Goal: Task Accomplishment & Management: Complete application form

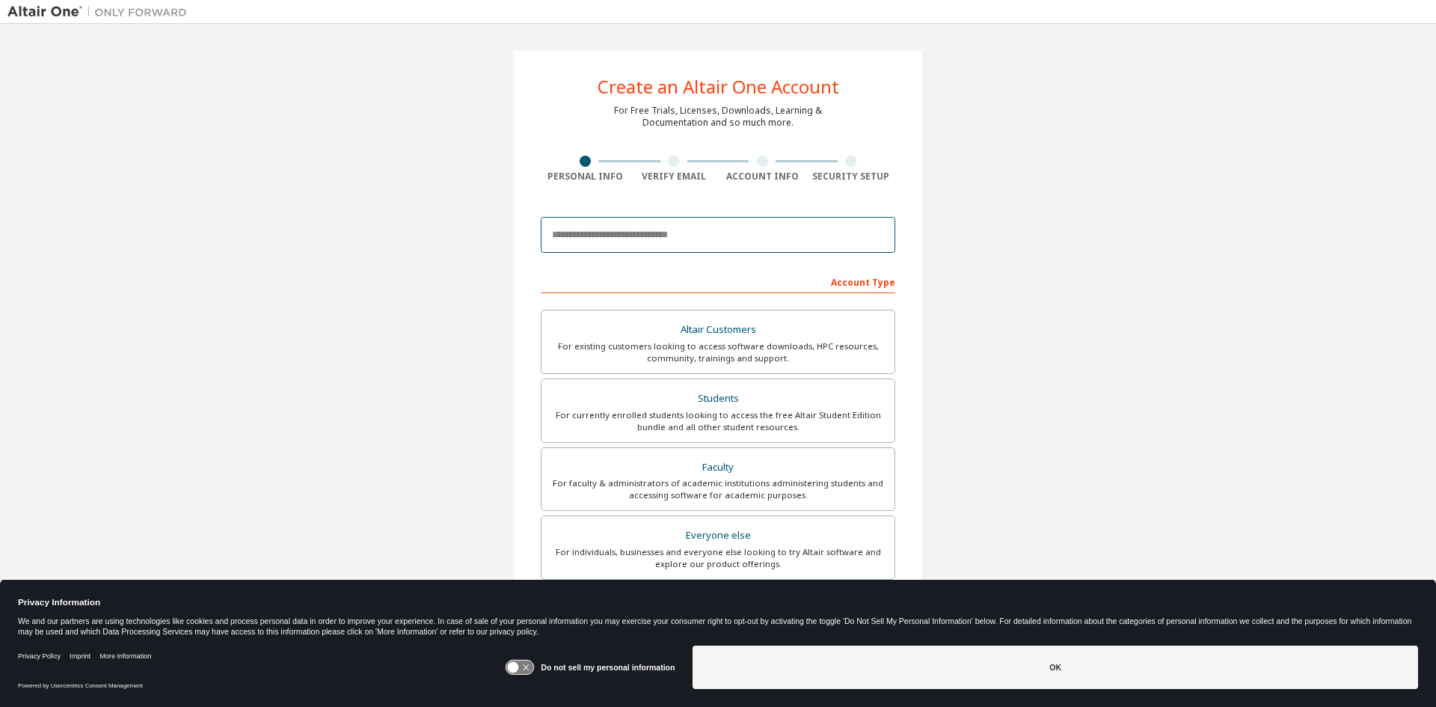
click at [670, 250] on input "email" at bounding box center [718, 235] width 355 height 36
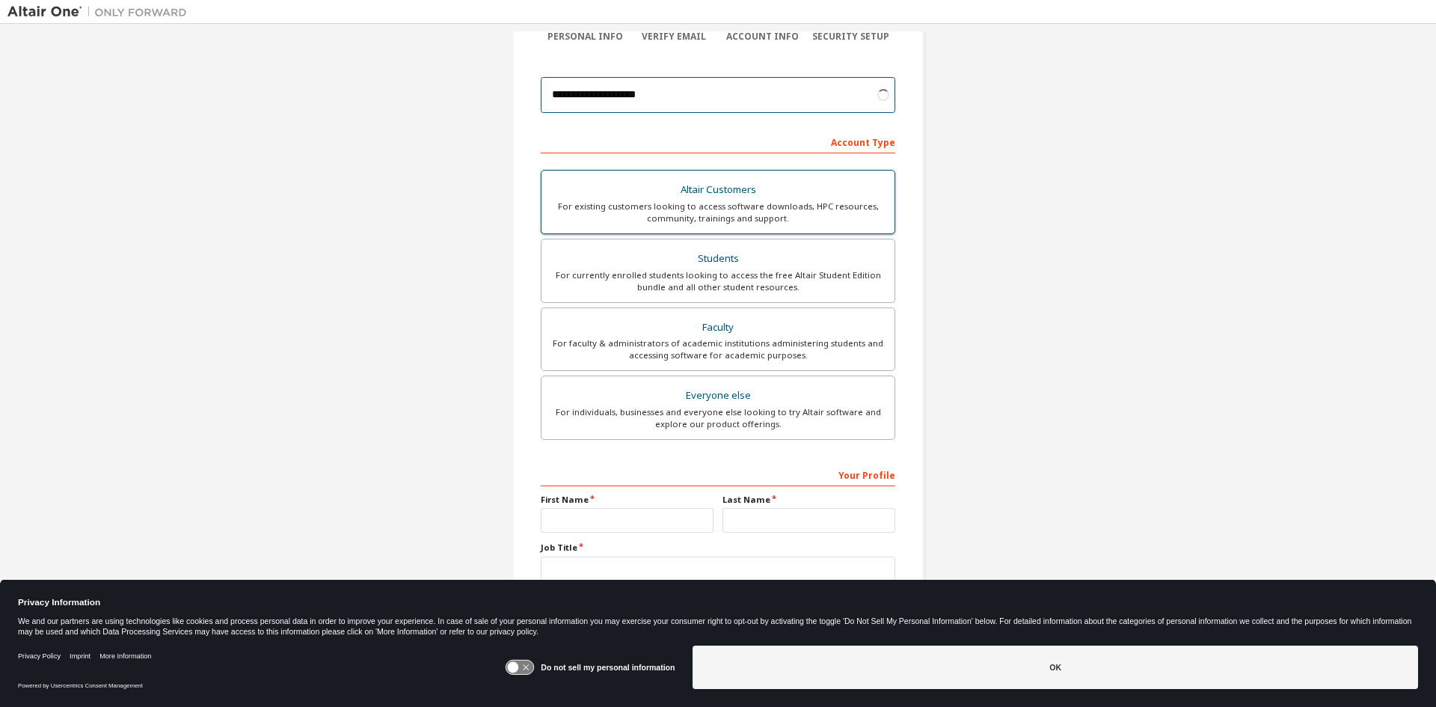
scroll to position [150, 0]
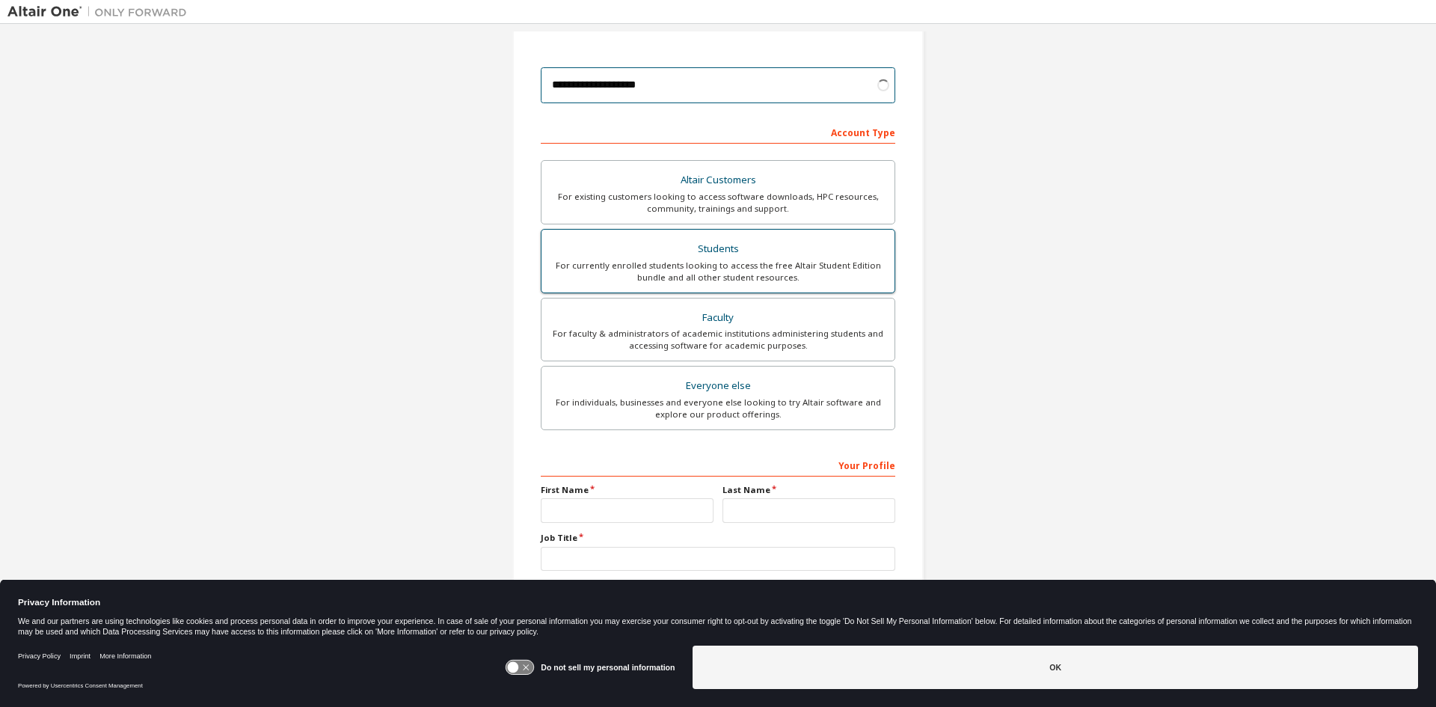
type input "**********"
click at [797, 237] on label "Students For currently enrolled students looking to access the free Altair Stud…" at bounding box center [718, 261] width 355 height 64
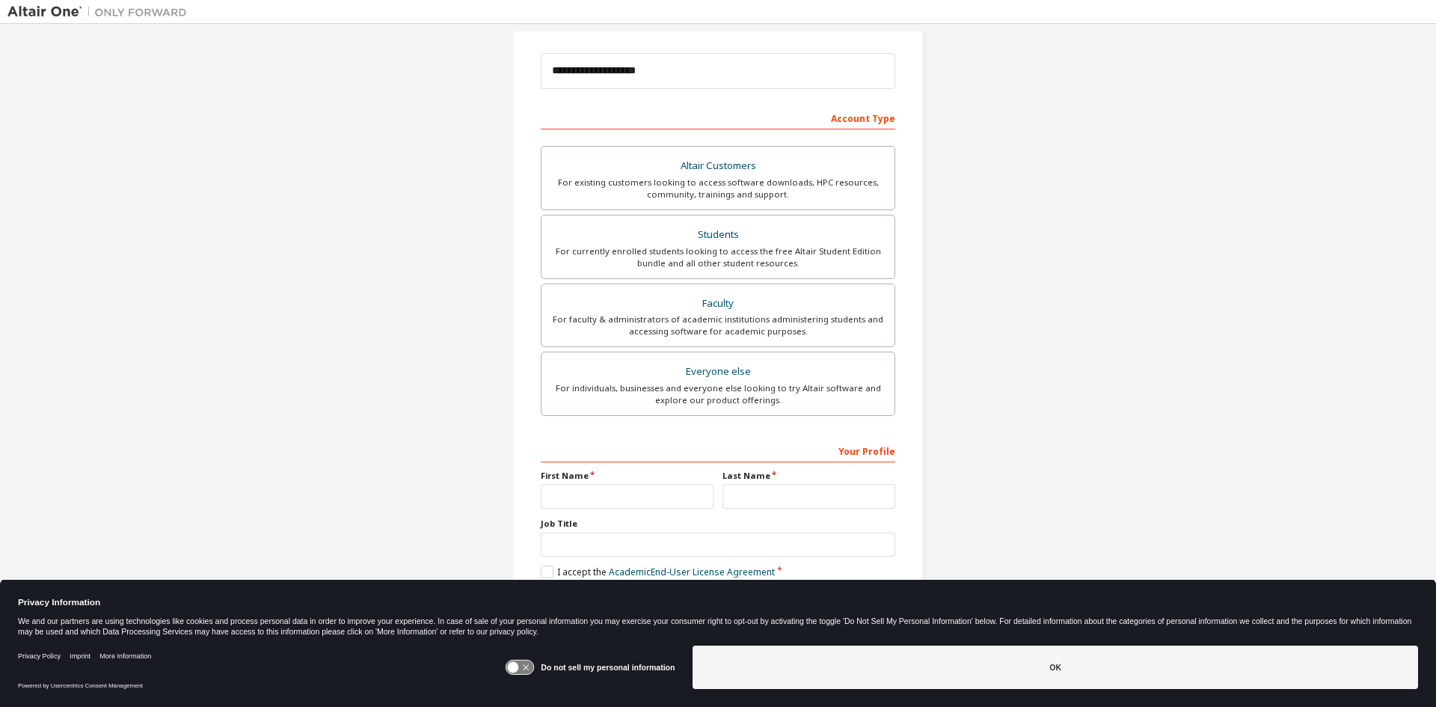
scroll to position [168, 0]
click at [635, 487] on div "First Name" at bounding box center [627, 485] width 182 height 39
click at [636, 489] on input "text" at bounding box center [627, 492] width 173 height 25
type input "******"
click at [785, 492] on input "text" at bounding box center [809, 492] width 173 height 25
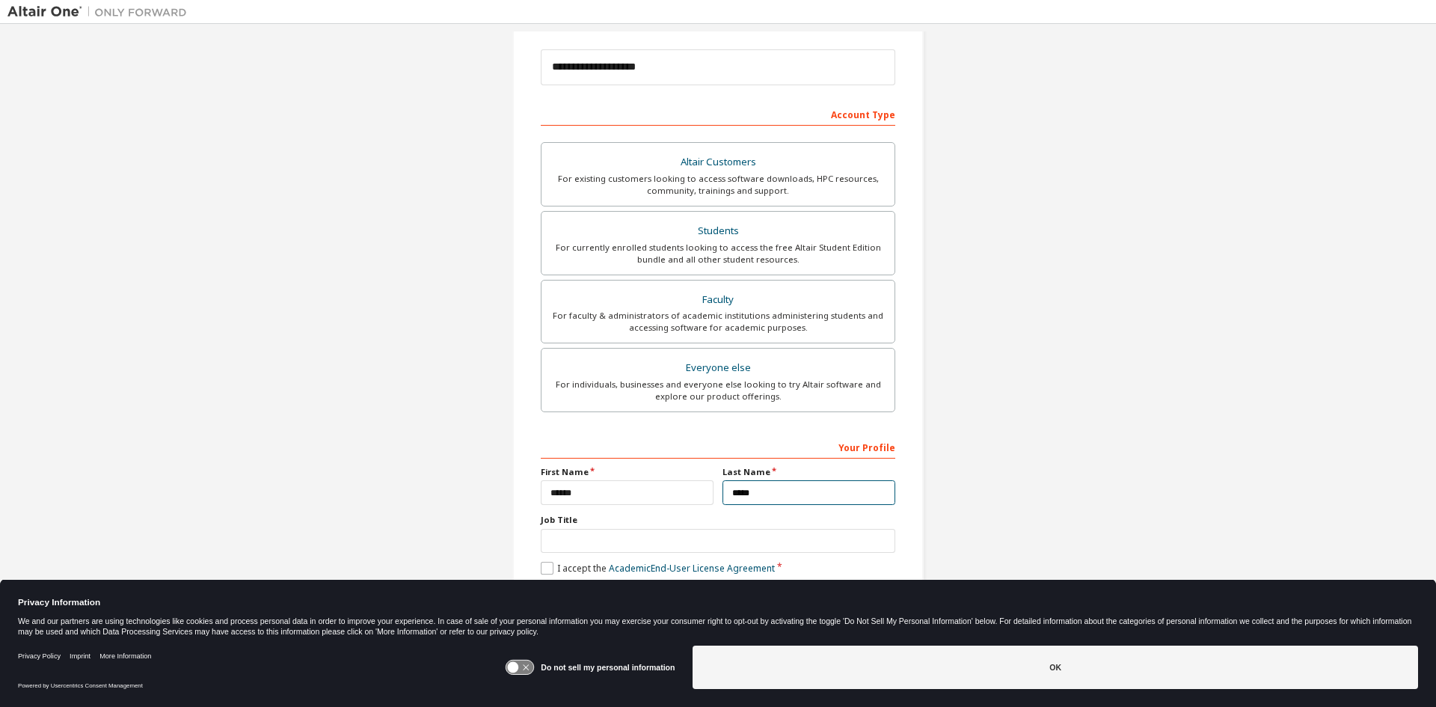
type input "*****"
click at [545, 565] on label "I accept the Academic End-User License Agreement" at bounding box center [658, 568] width 234 height 13
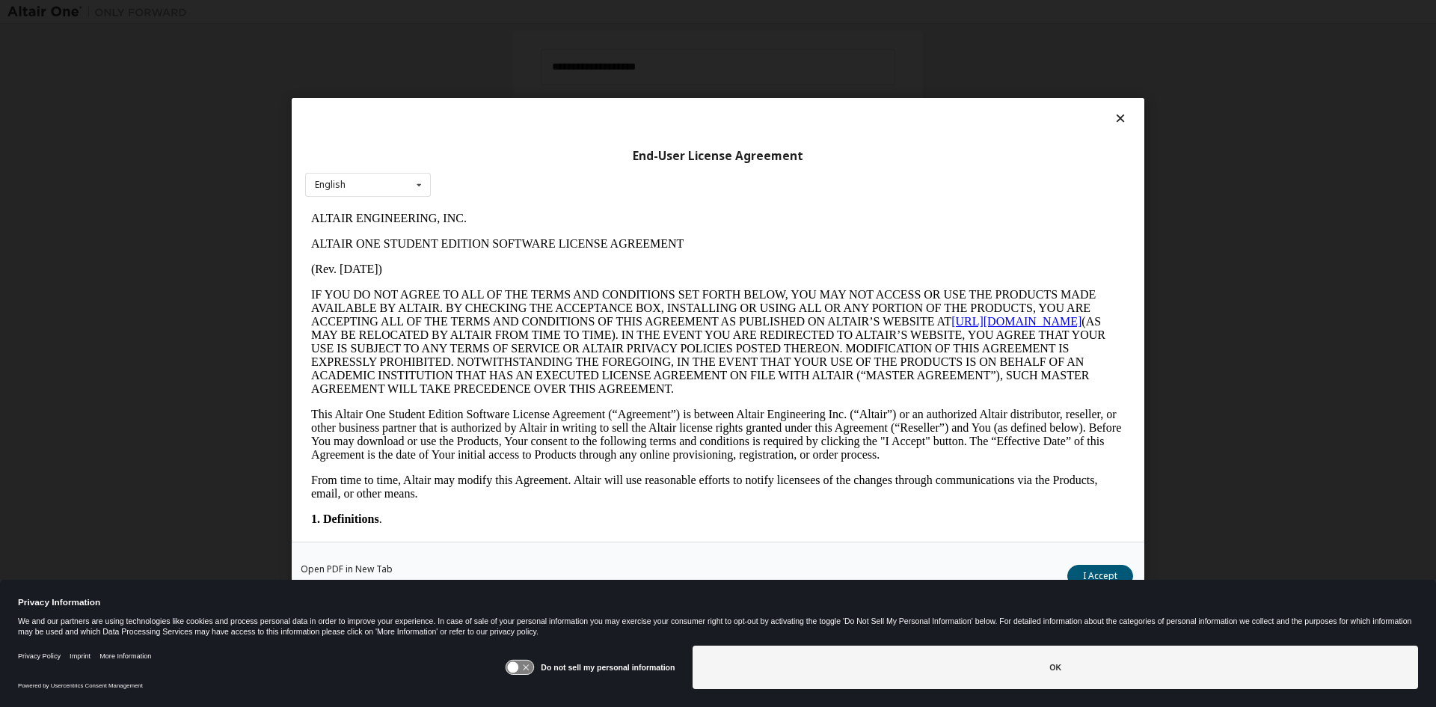
scroll to position [0, 0]
click at [528, 663] on icon at bounding box center [520, 668] width 28 height 14
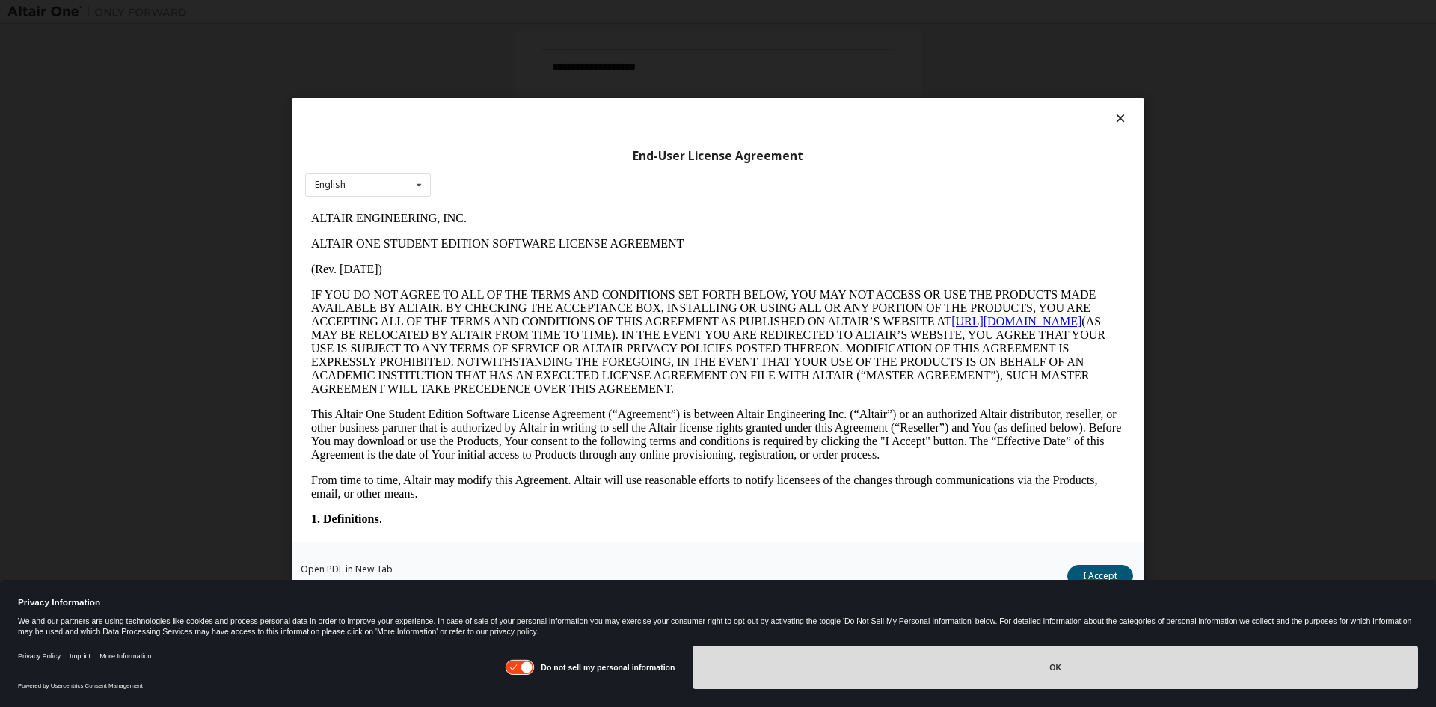
click at [964, 673] on button "OK" at bounding box center [1056, 667] width 726 height 43
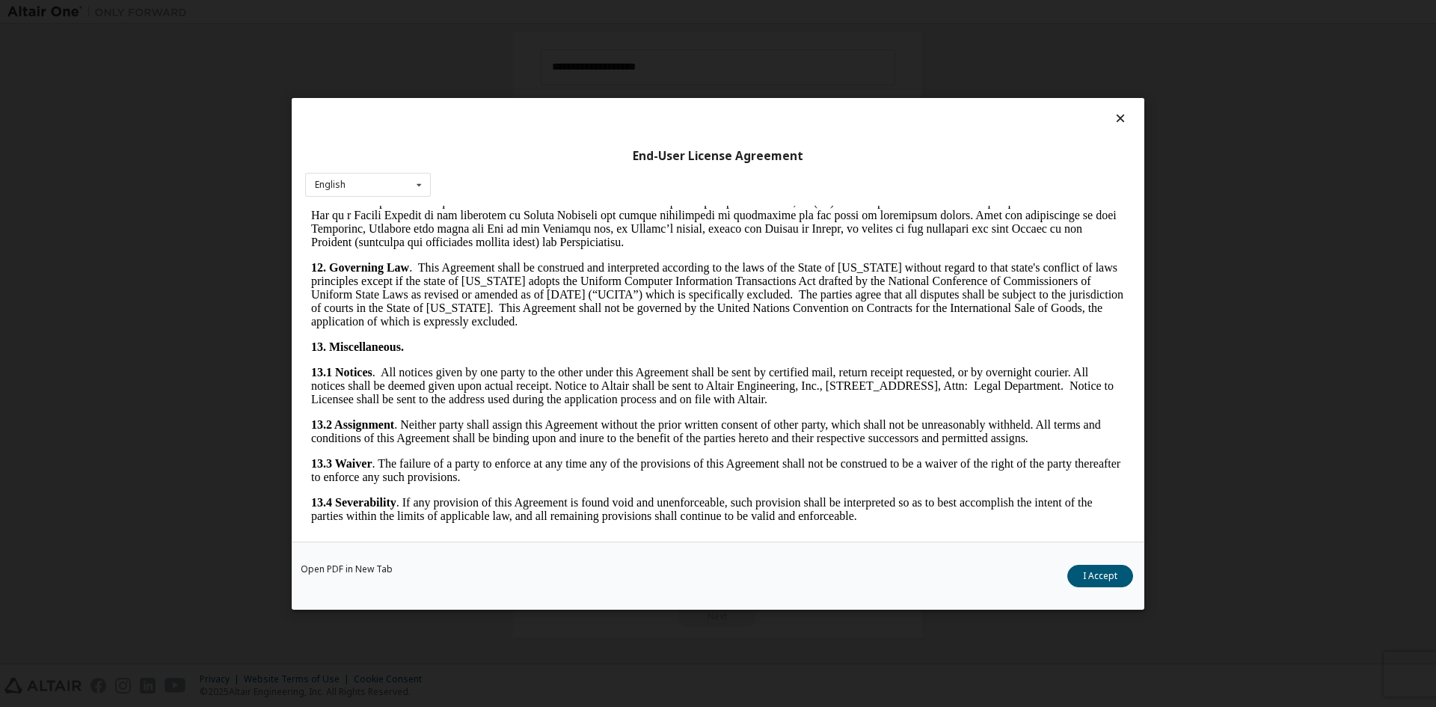
scroll to position [2245, 0]
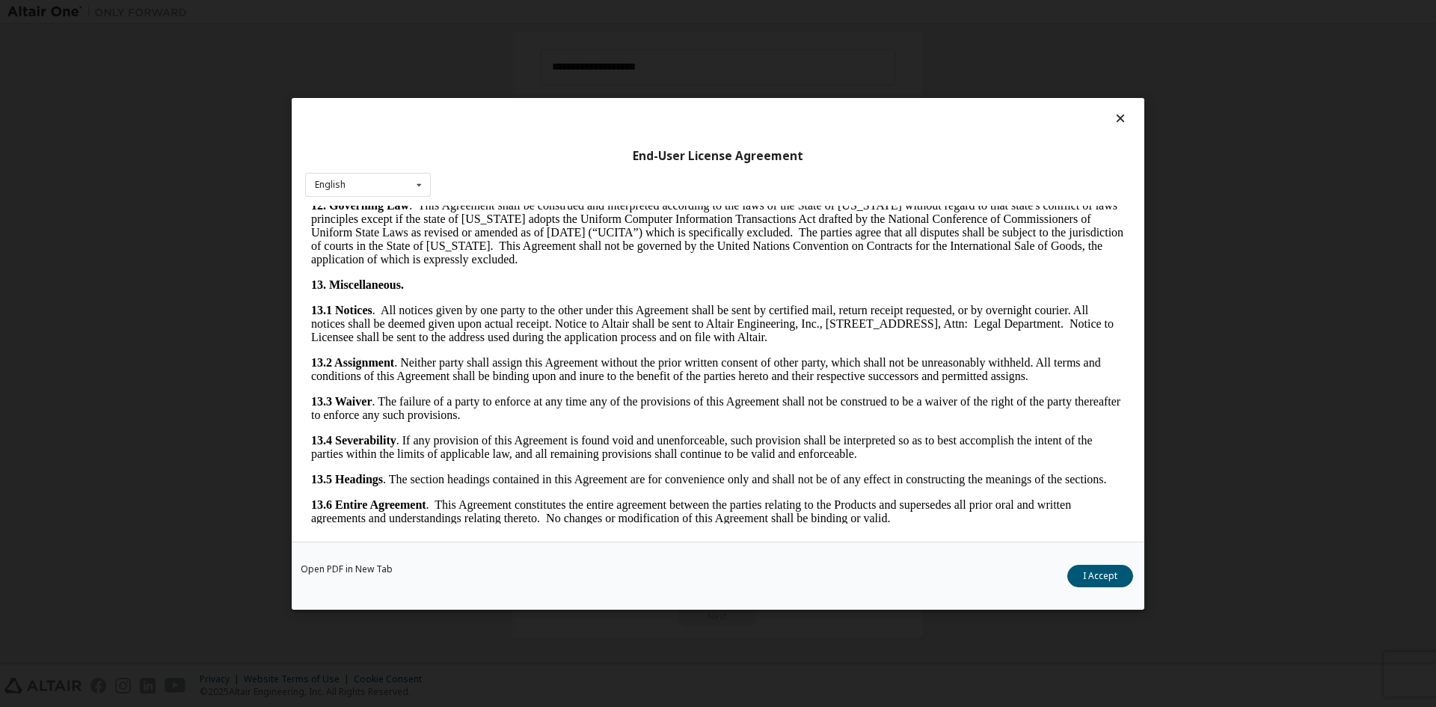
click at [1115, 593] on div "Open PDF in New Tab I Accept" at bounding box center [718, 575] width 853 height 68
click at [1112, 582] on button "I Accept" at bounding box center [1101, 575] width 66 height 22
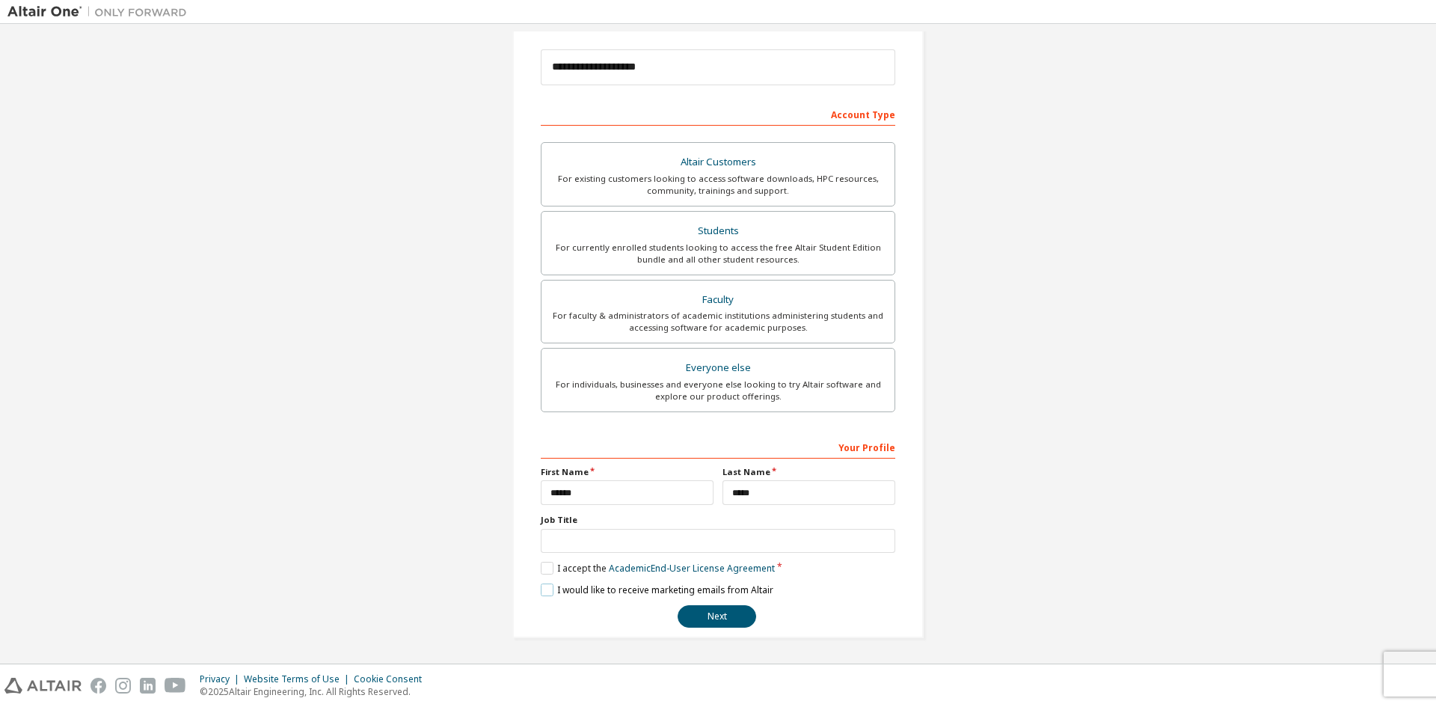
click at [696, 593] on label "I would like to receive marketing emails from Altair" at bounding box center [657, 590] width 233 height 13
click at [704, 595] on label "I would like to receive marketing emails from Altair" at bounding box center [657, 590] width 233 height 13
click at [705, 595] on label "I would like to receive marketing emails from Altair" at bounding box center [657, 590] width 233 height 13
click at [723, 605] on button "Next" at bounding box center [717, 616] width 79 height 22
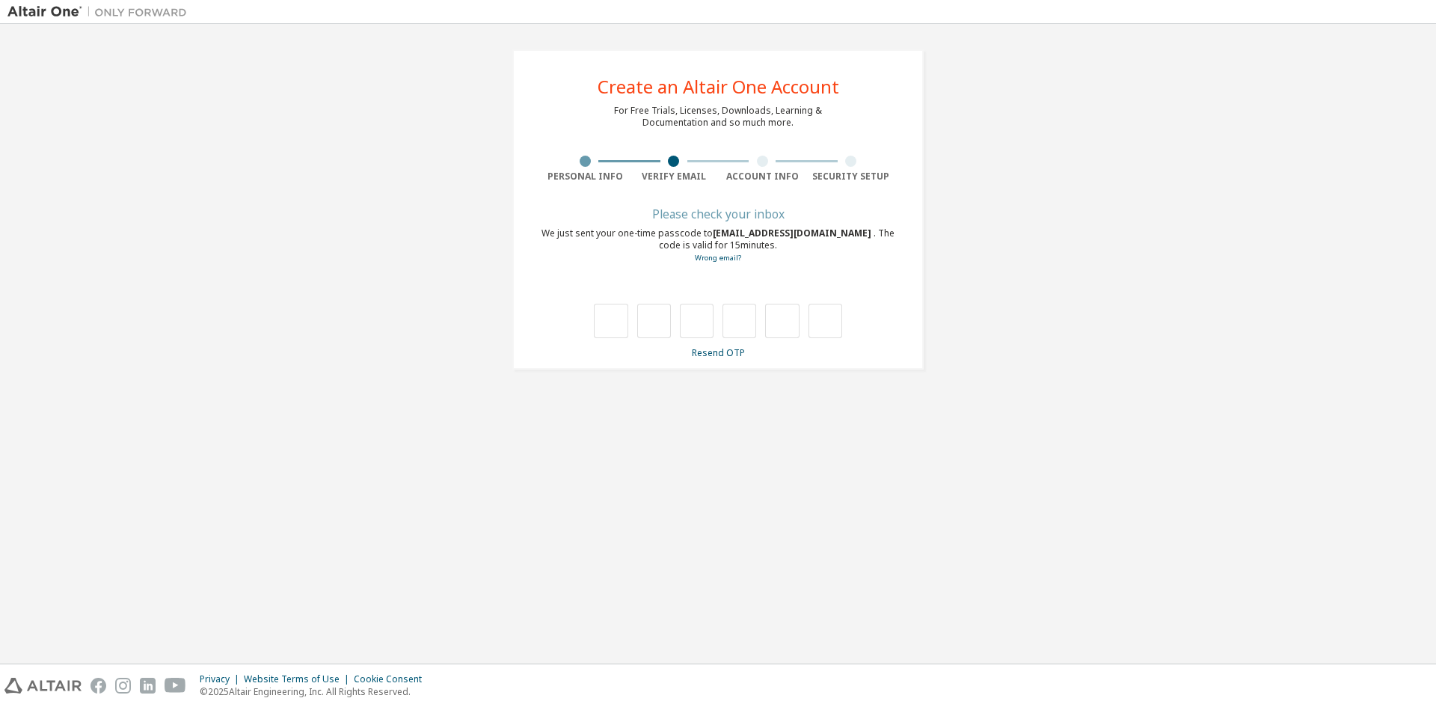
scroll to position [0, 0]
type input "*"
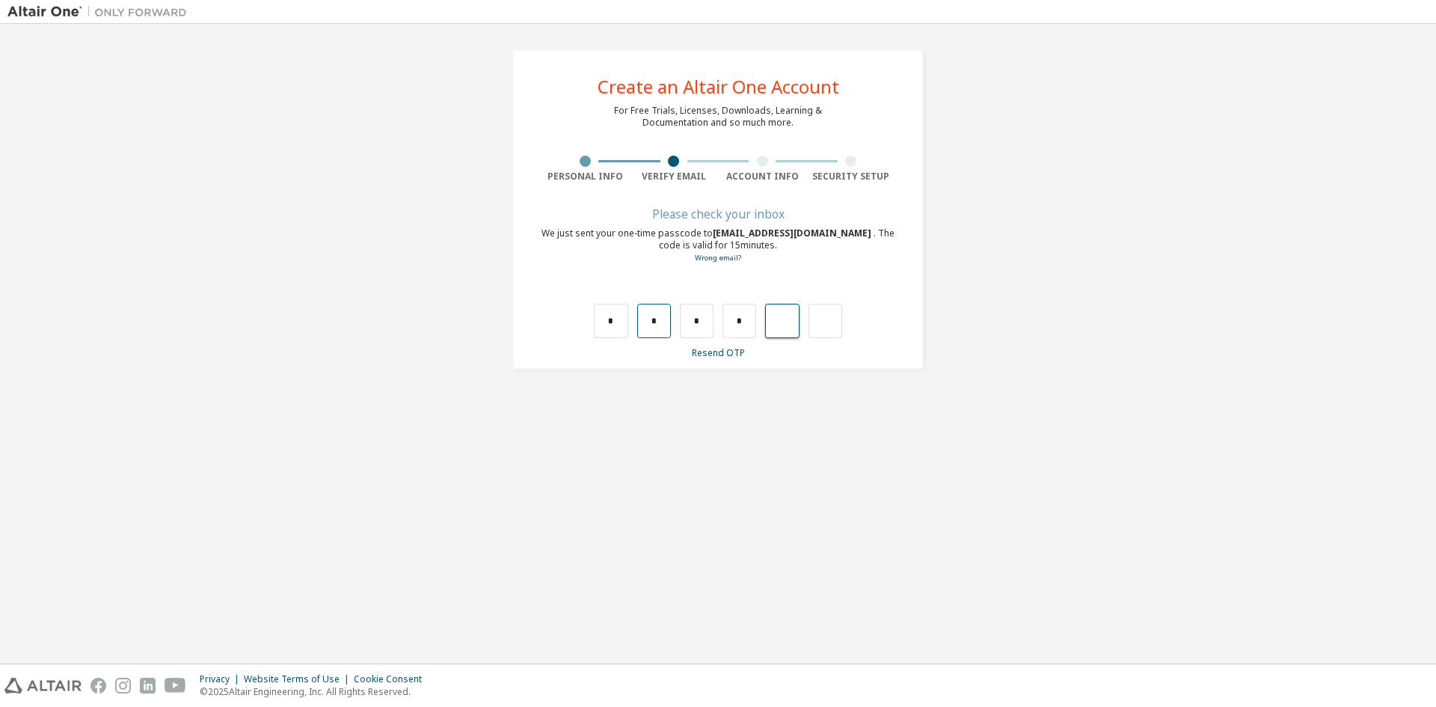
type input "*"
